Goal: Information Seeking & Learning: Learn about a topic

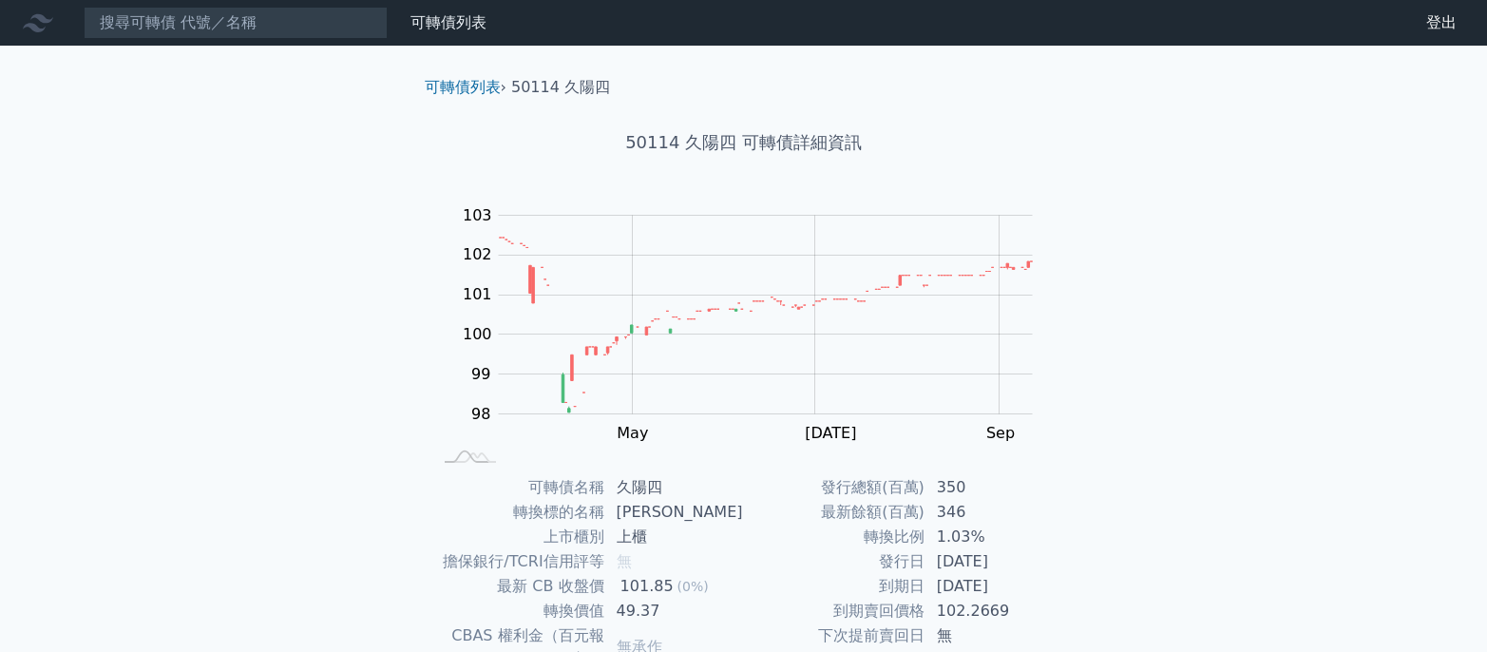
scroll to position [228, 0]
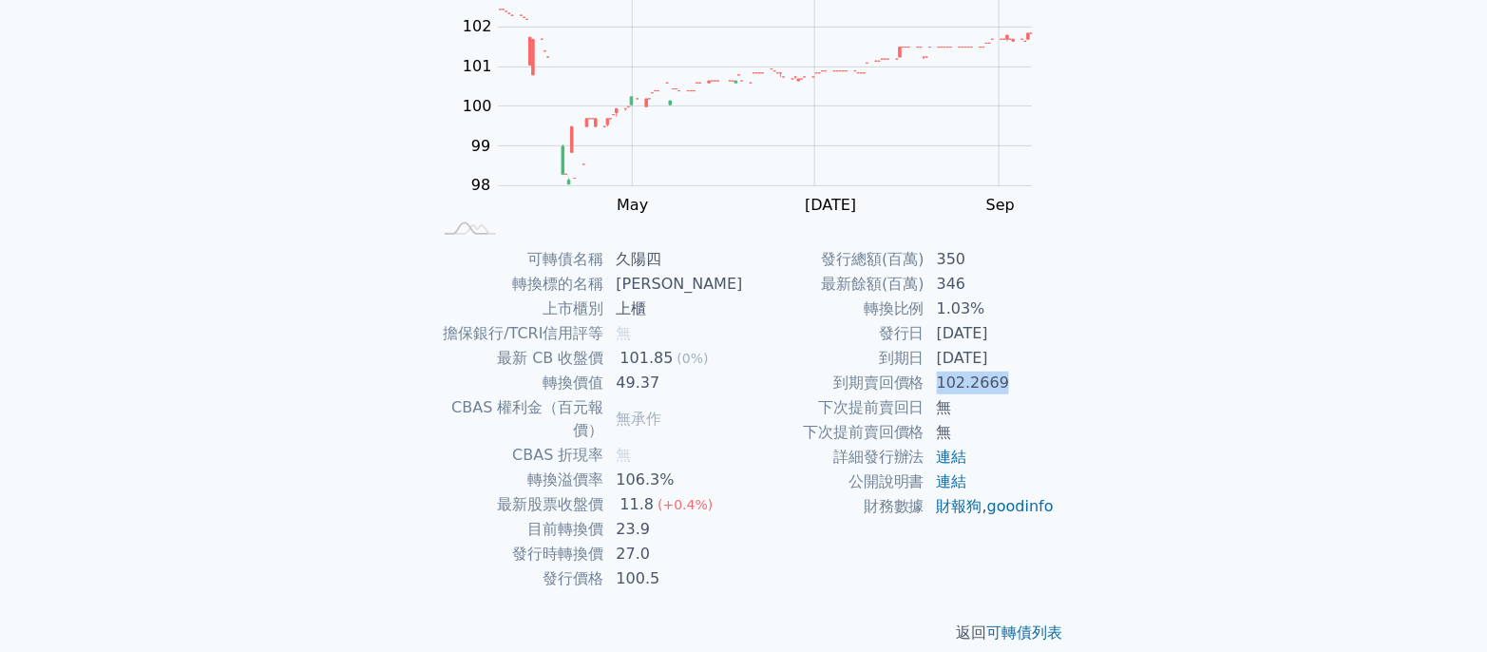
drag, startPoint x: 927, startPoint y: 388, endPoint x: 1034, endPoint y: 388, distance: 106.4
click at [1034, 388] on tr "到期賣回價格 102.2669" at bounding box center [900, 383] width 312 height 25
click at [1034, 388] on td "102.2669" at bounding box center [991, 383] width 130 height 25
drag, startPoint x: 572, startPoint y: 365, endPoint x: 711, endPoint y: 355, distance: 139.1
click at [710, 355] on tr "最新 CB 收盤價 101.85 (0%)" at bounding box center [588, 358] width 312 height 25
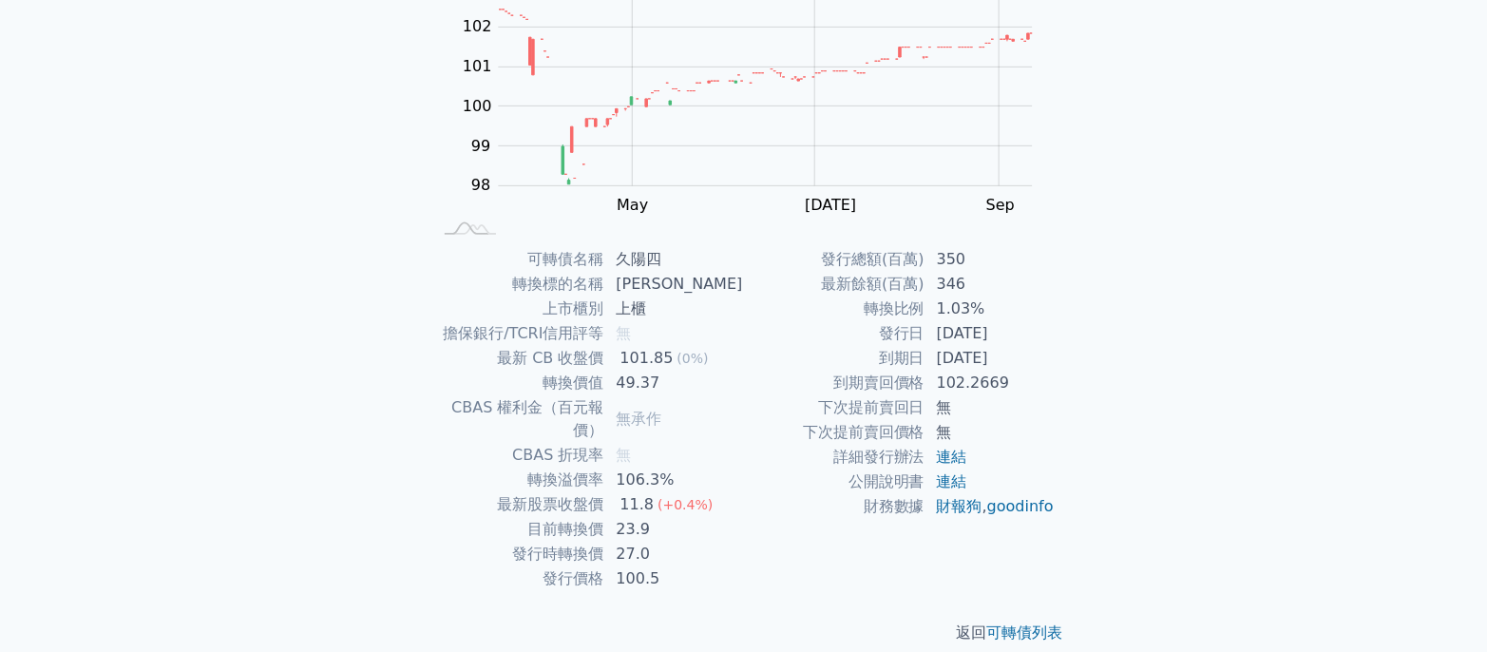
drag, startPoint x: 711, startPoint y: 355, endPoint x: 785, endPoint y: 371, distance: 75.7
click at [713, 355] on td "101.85 (0%)" at bounding box center [674, 358] width 139 height 25
drag, startPoint x: 888, startPoint y: 383, endPoint x: 1032, endPoint y: 387, distance: 143.5
click at [1032, 387] on tr "到期賣回價格 102.2669" at bounding box center [900, 383] width 312 height 25
click at [1032, 387] on td "102.2669" at bounding box center [991, 383] width 130 height 25
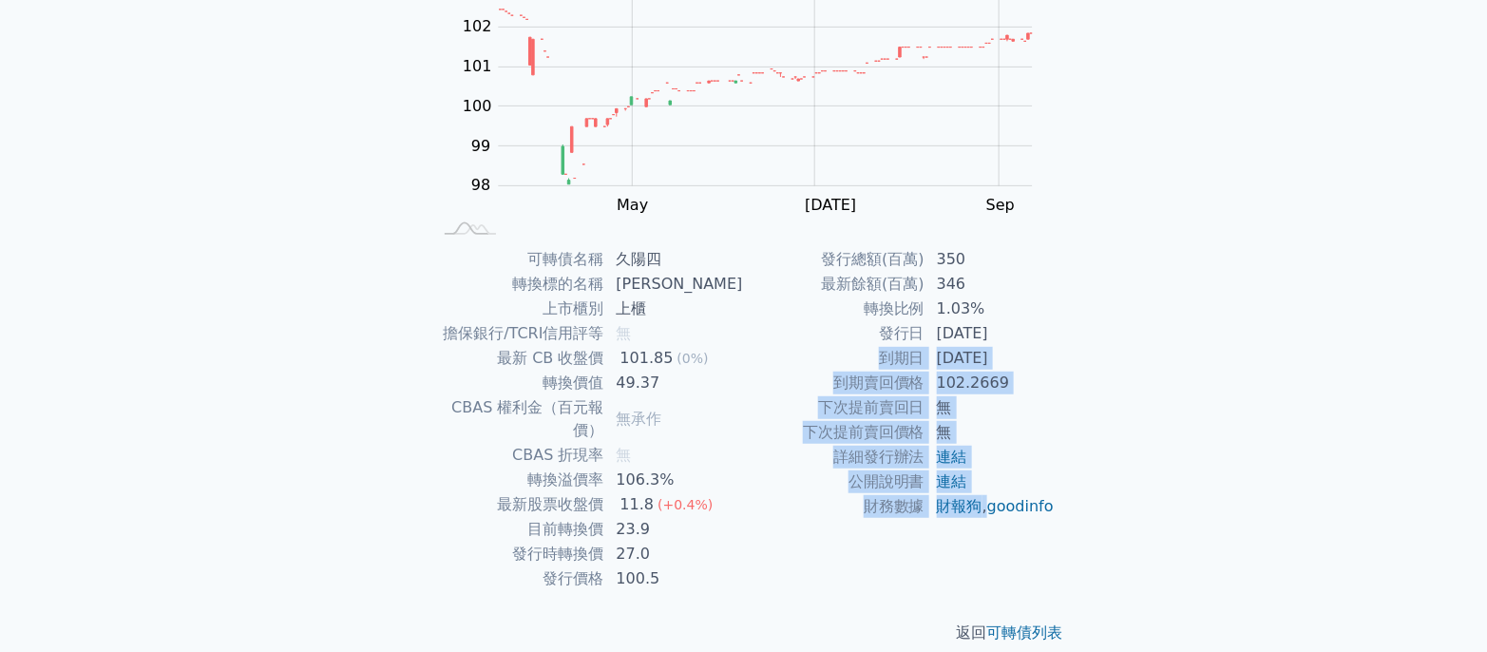
drag, startPoint x: 1027, startPoint y: 499, endPoint x: 969, endPoint y: 22, distance: 480.5
click at [839, 356] on tbody "發行總額(百萬) 350 最新餘額(百萬) 346 轉換比例 1.03% 發行日 2022-09-30 到期日 2025-09-30 到期賣回價格 102.2…" at bounding box center [900, 383] width 312 height 272
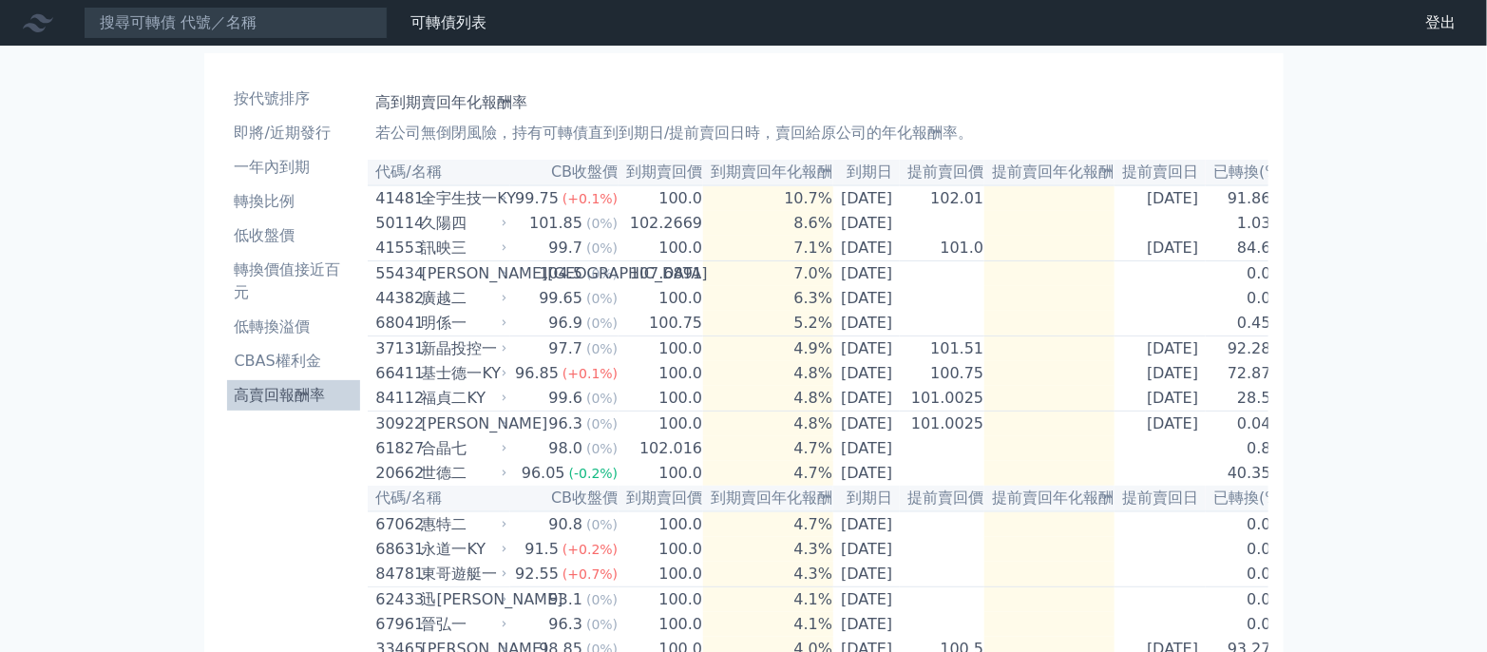
click at [300, 401] on li "高賣回報酬率" at bounding box center [294, 395] width 134 height 23
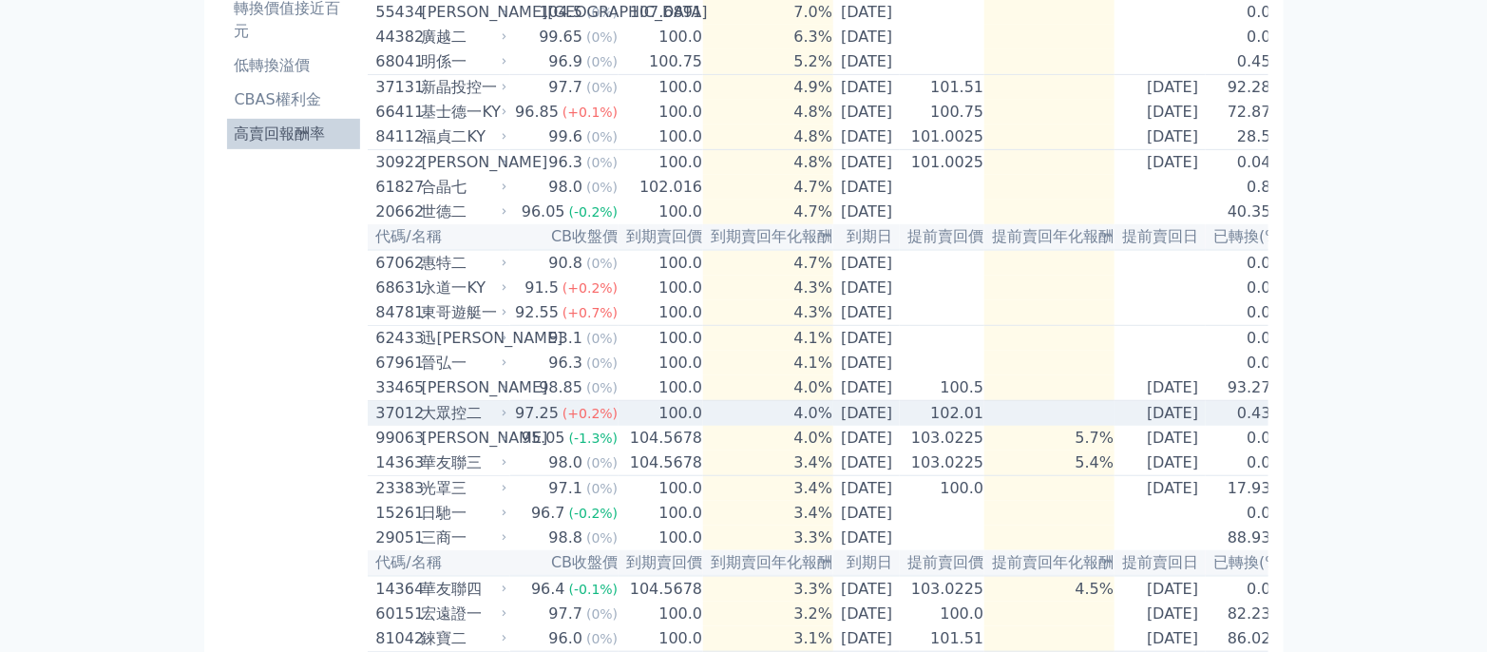
scroll to position [126, 0]
